Goal: Navigation & Orientation: Find specific page/section

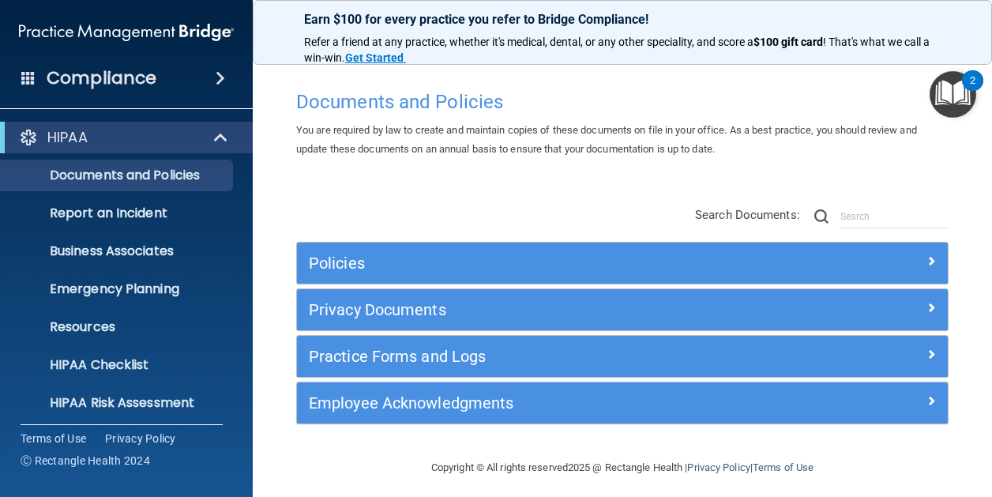
scroll to position [6, 0]
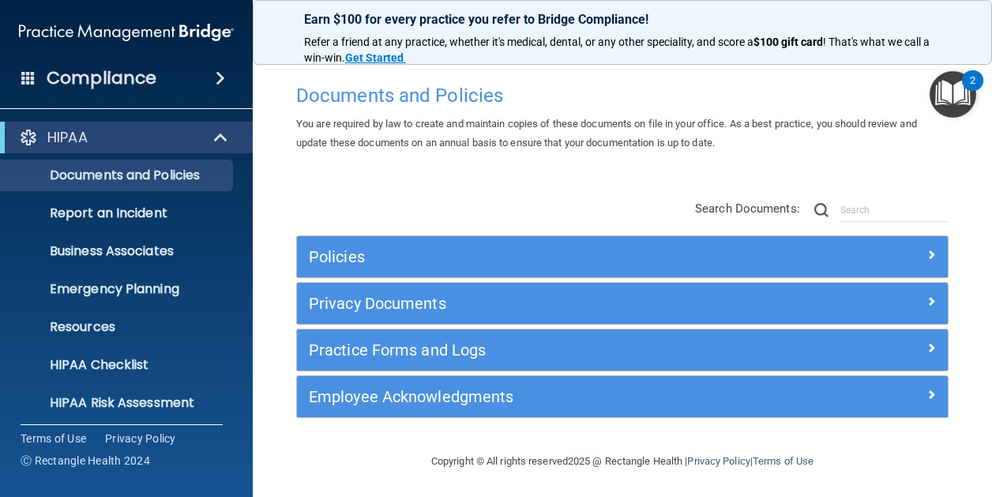
click at [103, 85] on h4 "Compliance" at bounding box center [102, 78] width 110 height 22
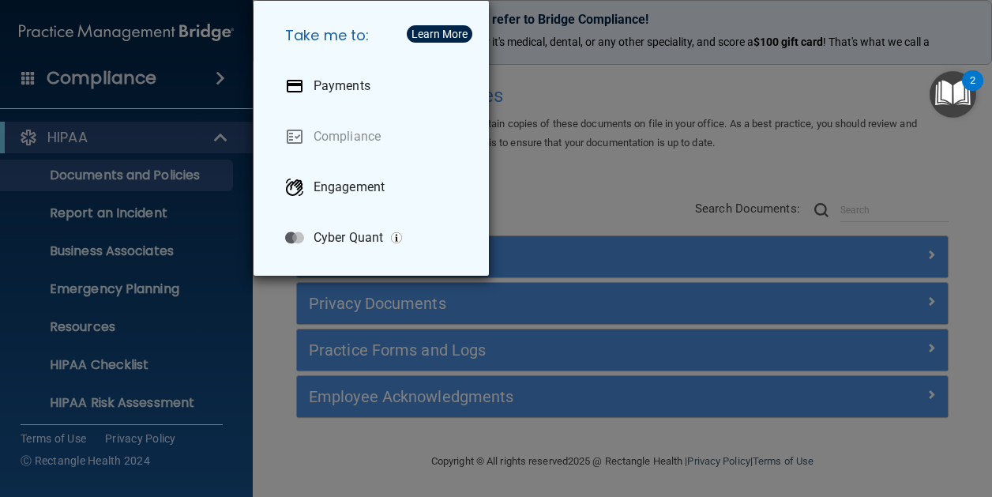
click at [115, 44] on div "Take me to: Payments Compliance Engagement Cyber Quant" at bounding box center [496, 248] width 992 height 497
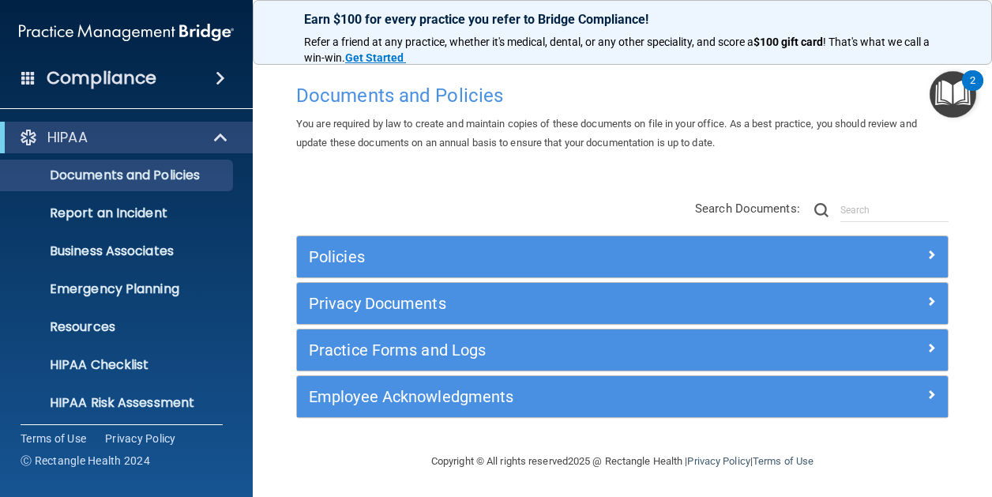
click at [21, 85] on span at bounding box center [28, 77] width 14 height 14
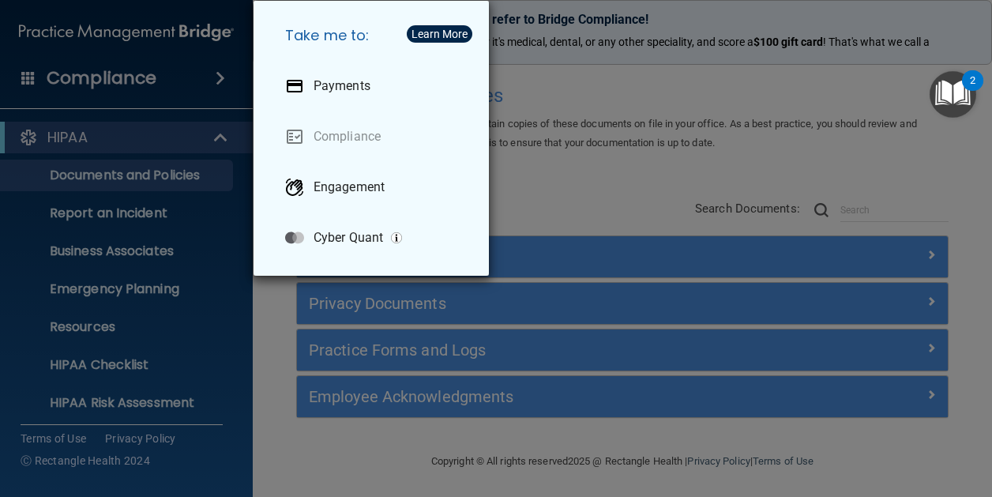
click at [210, 38] on div "Take me to: Payments Compliance Engagement Cyber Quant" at bounding box center [496, 248] width 992 height 497
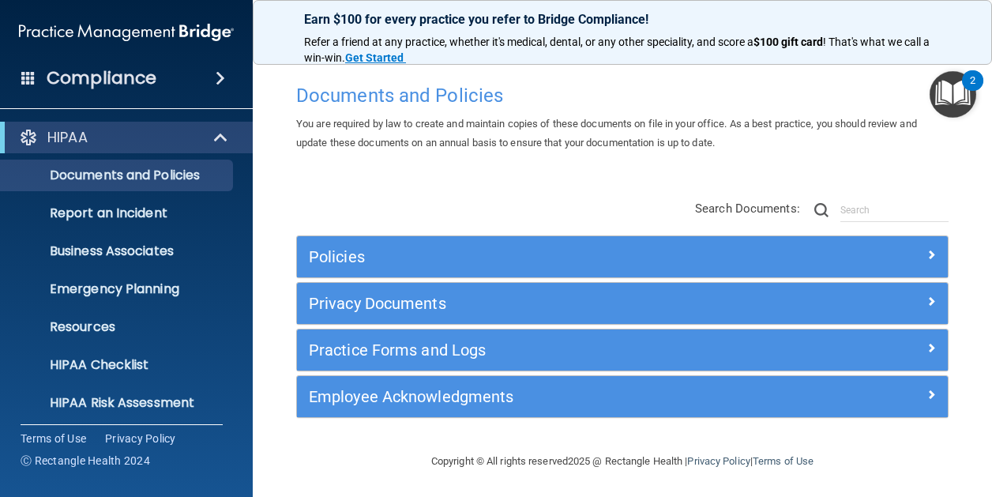
click at [145, 155] on ul "Documents and Policies Report an Incident Business Associates Emergency Plannin…" at bounding box center [127, 285] width 286 height 265
click at [146, 153] on ul "Documents and Policies Report an Incident Business Associates Emergency Plannin…" at bounding box center [127, 285] width 286 height 265
click at [208, 135] on div at bounding box center [221, 137] width 39 height 19
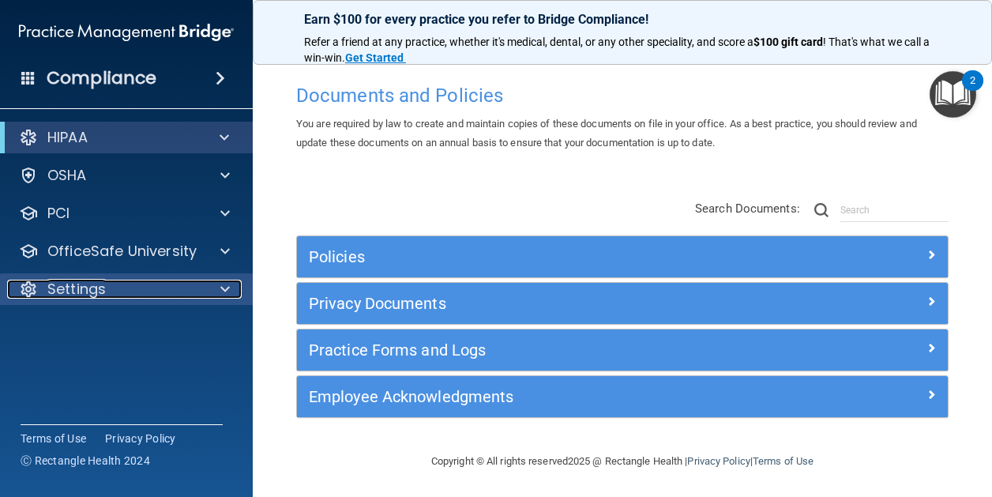
click at [76, 291] on p "Settings" at bounding box center [76, 289] width 58 height 19
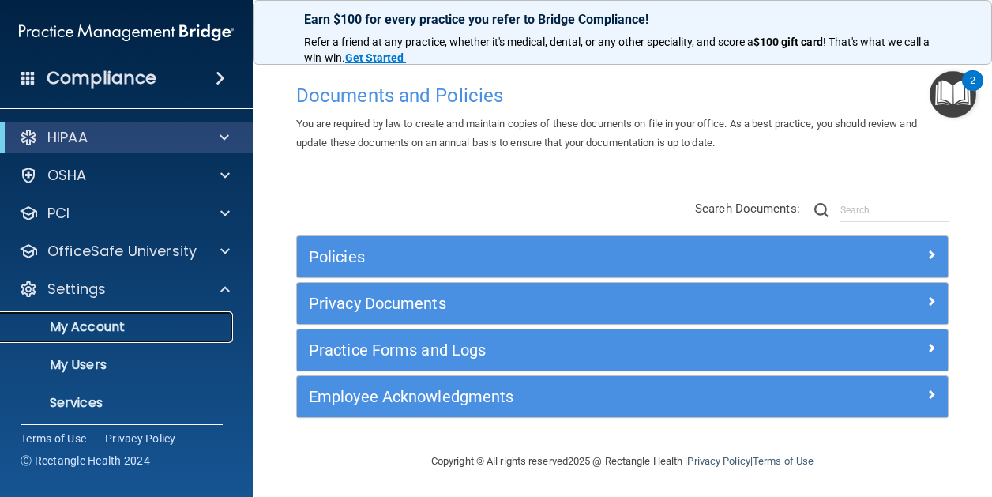
click at [79, 316] on link "My Account" at bounding box center [108, 327] width 249 height 32
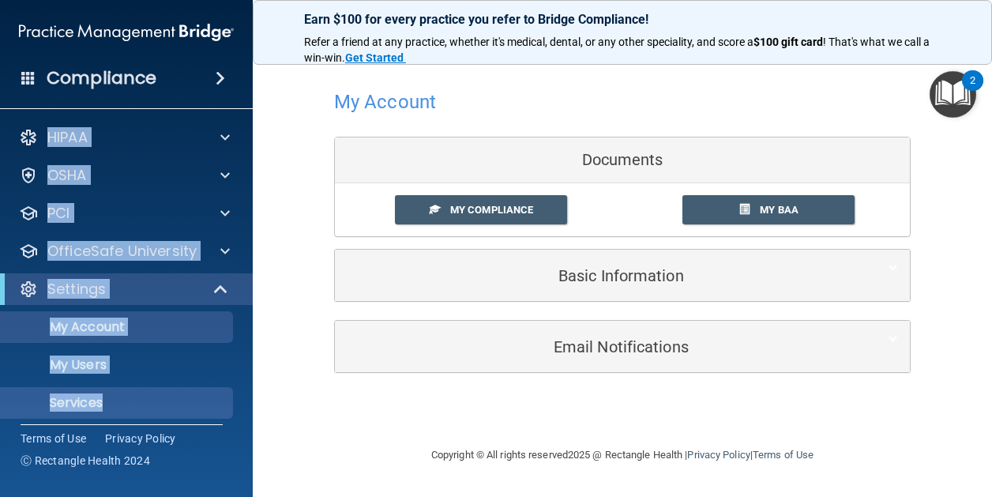
drag, startPoint x: 24, startPoint y: 113, endPoint x: 122, endPoint y: 396, distance: 299.5
click at [122, 396] on div "Compliance HIPAA Documents and Policies Report an Incident Business Associates …" at bounding box center [126, 248] width 253 height 497
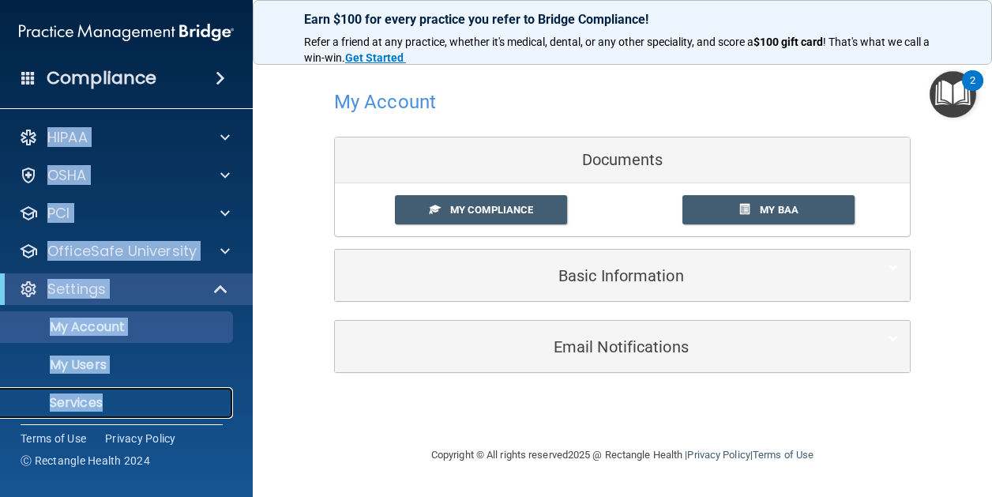
click at [91, 412] on link "Services" at bounding box center [108, 403] width 249 height 32
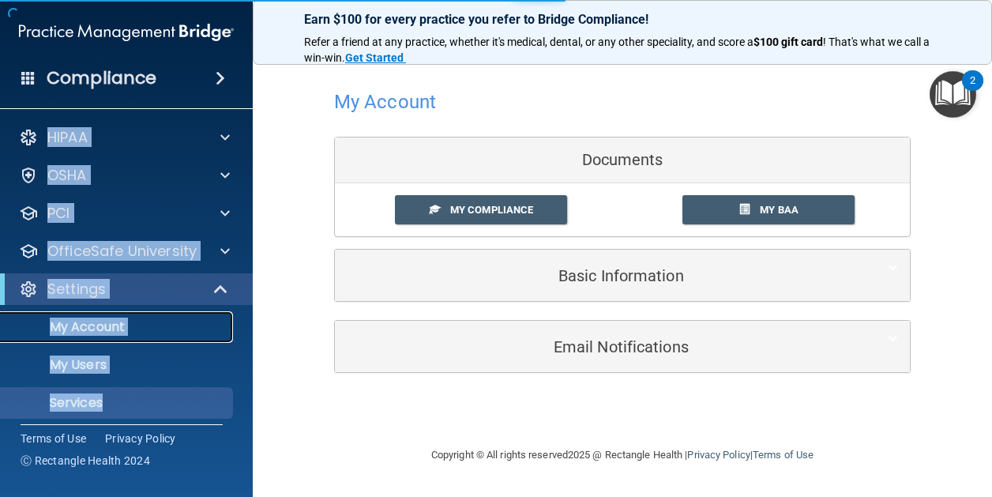
click at [89, 325] on p "My Account" at bounding box center [118, 327] width 216 height 16
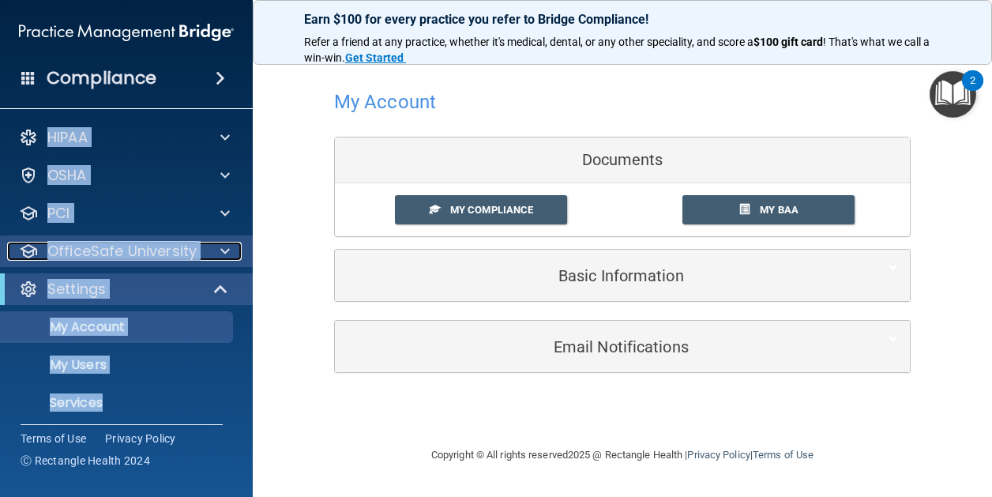
click at [77, 254] on p "OfficeSafe University" at bounding box center [121, 251] width 149 height 19
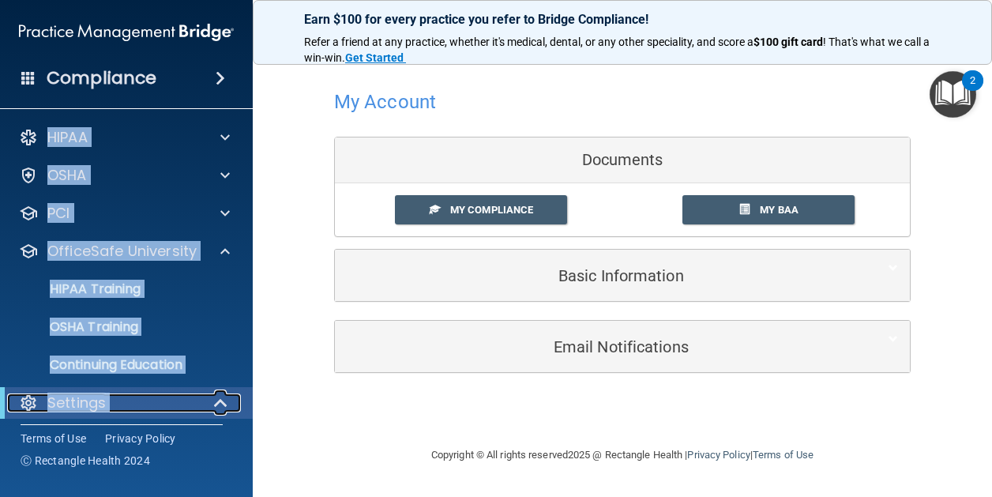
click at [51, 396] on p "Settings" at bounding box center [76, 402] width 58 height 19
